Goal: Manage account settings

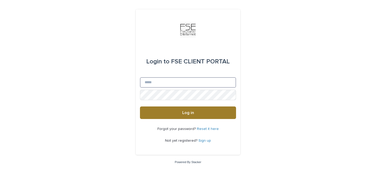
type input "**********"
click at [168, 115] on button "Log in" at bounding box center [188, 113] width 96 height 13
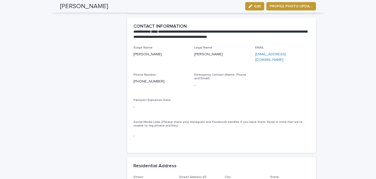
scroll to position [407, 0]
click at [144, 98] on span "Passport Expiration Date" at bounding box center [151, 99] width 37 height 3
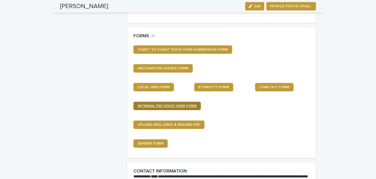
scroll to position [262, 0]
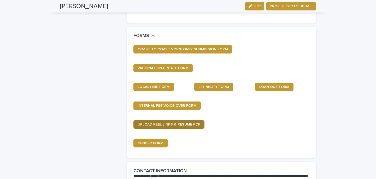
click at [167, 125] on span "UPLOAD REEL LINKS & RESUME PDF" at bounding box center [169, 125] width 63 height 4
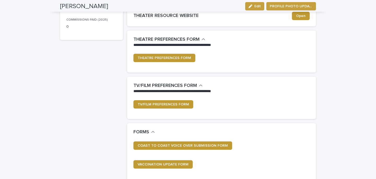
scroll to position [0, 0]
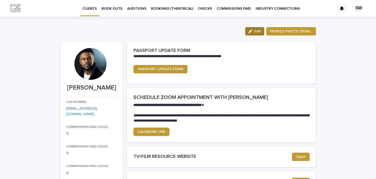
click at [256, 32] on span "Edit" at bounding box center [257, 32] width 7 height 4
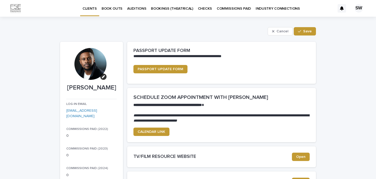
click at [256, 32] on div "Cancel Save" at bounding box center [188, 31] width 256 height 8
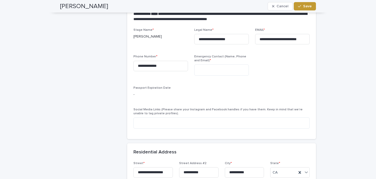
scroll to position [425, 0]
click at [166, 90] on div "Passport Expiration Date -" at bounding box center [221, 93] width 176 height 15
click at [163, 88] on span "Passport Expiration Date" at bounding box center [151, 87] width 37 height 3
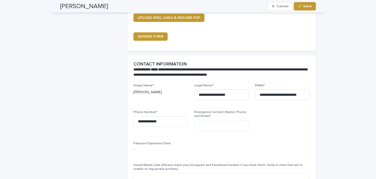
scroll to position [369, 0]
click at [168, 64] on h2 "CONTACT INFORMATION" at bounding box center [159, 64] width 53 height 6
click at [152, 140] on div "**********" at bounding box center [221, 136] width 176 height 105
click at [136, 153] on div "Passport Expiration Date -" at bounding box center [221, 149] width 176 height 15
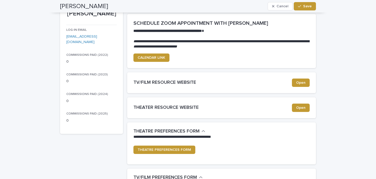
scroll to position [0, 0]
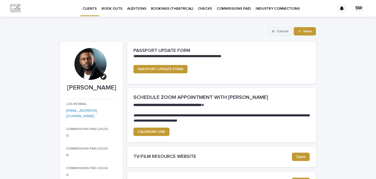
click at [284, 32] on span "Cancel" at bounding box center [283, 32] width 12 height 4
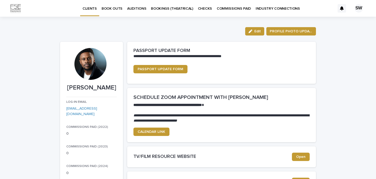
click at [223, 9] on p "COMMISSIONS PAID" at bounding box center [234, 5] width 34 height 11
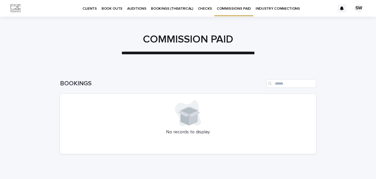
click at [198, 8] on p "CHECKS" at bounding box center [205, 5] width 14 height 11
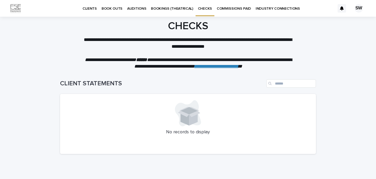
click at [178, 8] on p "BOOKINGS (THEATRICAL)" at bounding box center [172, 5] width 42 height 11
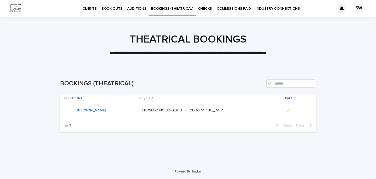
click at [85, 9] on p "CLIENTS" at bounding box center [90, 5] width 14 height 11
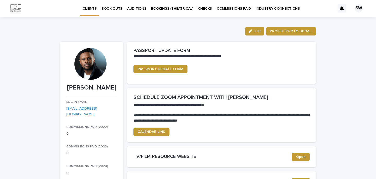
click at [358, 11] on div "SW" at bounding box center [359, 8] width 8 height 8
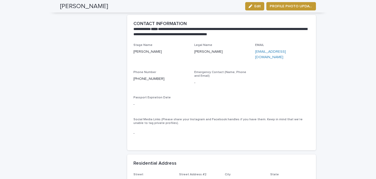
scroll to position [410, 0]
click at [258, 8] on button "Edit" at bounding box center [254, 6] width 19 height 8
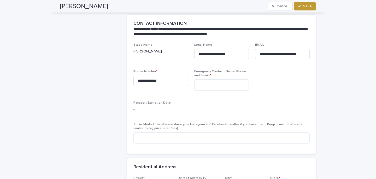
scroll to position [425, 0]
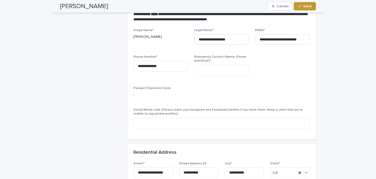
click at [132, 92] on div "**********" at bounding box center [221, 83] width 189 height 111
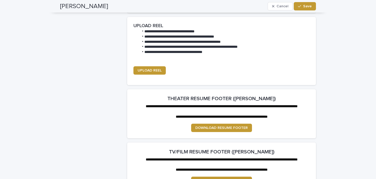
scroll to position [880, 0]
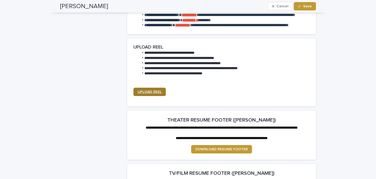
click at [149, 94] on span "UPLOAD REEL" at bounding box center [150, 92] width 24 height 4
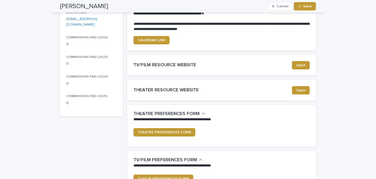
scroll to position [0, 0]
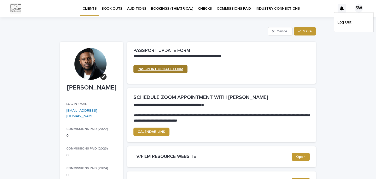
click at [173, 68] on span "PASSPORT UPDATE FORM" at bounding box center [161, 69] width 46 height 4
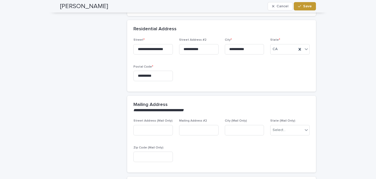
scroll to position [62, 0]
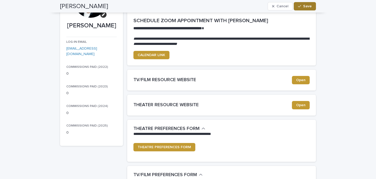
click at [303, 7] on div "button" at bounding box center [300, 6] width 5 height 4
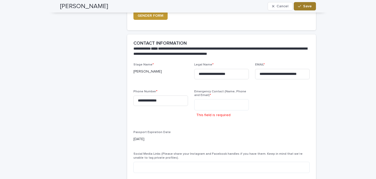
scroll to position [352, 0]
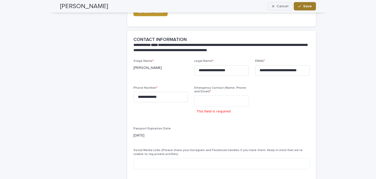
click at [278, 8] on button "Cancel" at bounding box center [280, 6] width 25 height 8
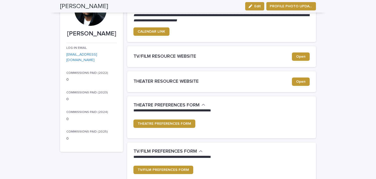
scroll to position [0, 0]
